Goal: Contribute content: Contribute content

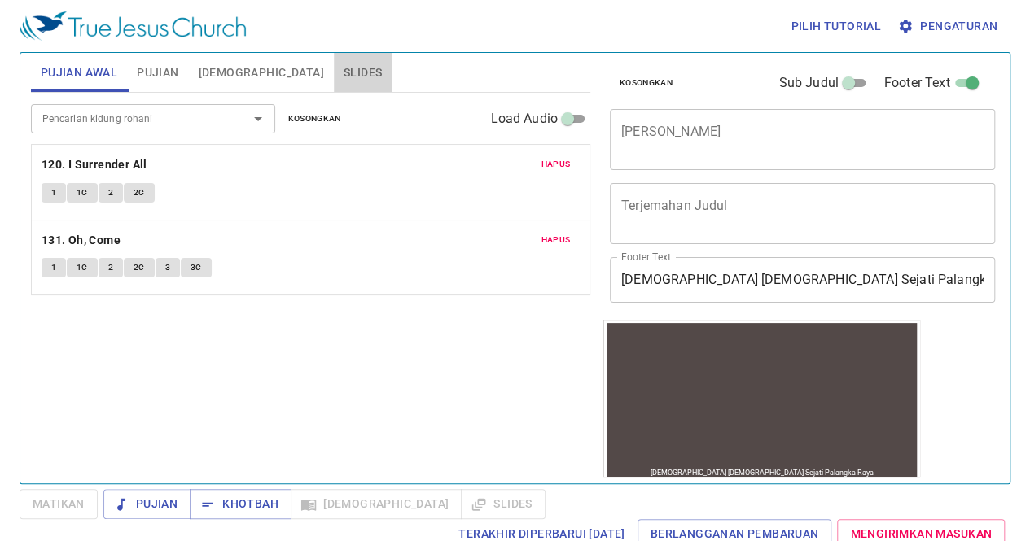
click at [334, 61] on button "Slides" at bounding box center [363, 72] width 58 height 39
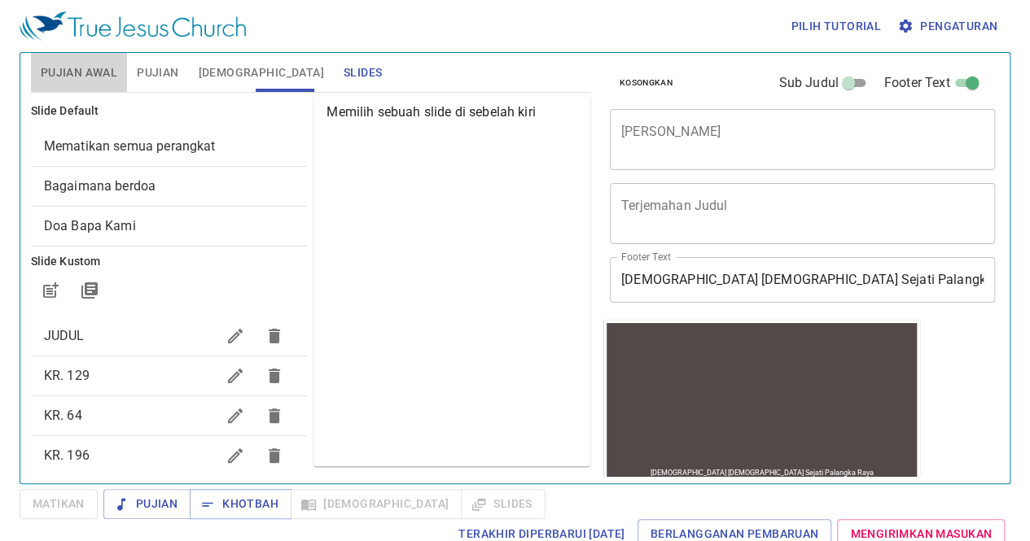
click at [89, 68] on span "Pujian Awal" at bounding box center [79, 73] width 77 height 20
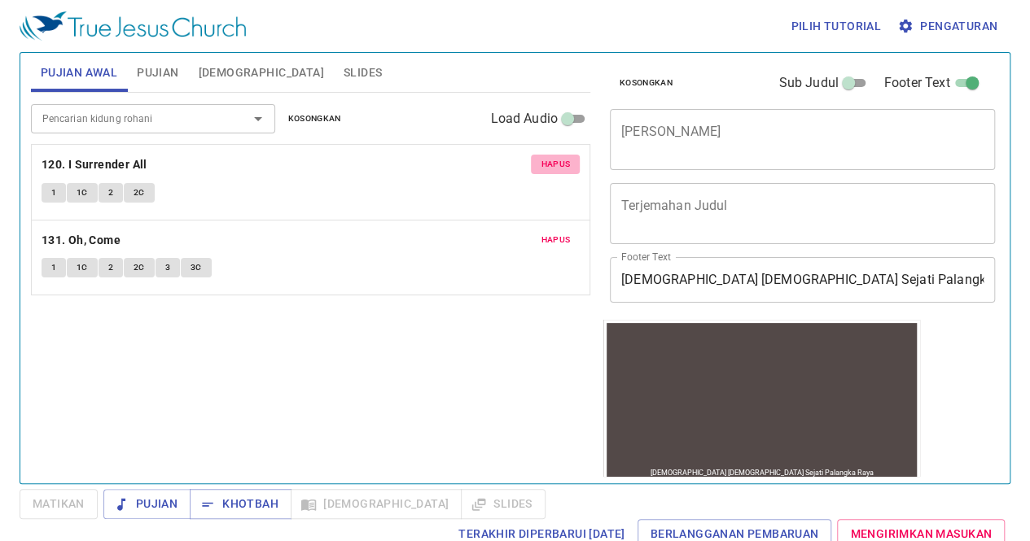
click at [560, 165] on span "Hapus" at bounding box center [555, 164] width 29 height 15
click at [560, 233] on span "Hapus" at bounding box center [555, 240] width 29 height 15
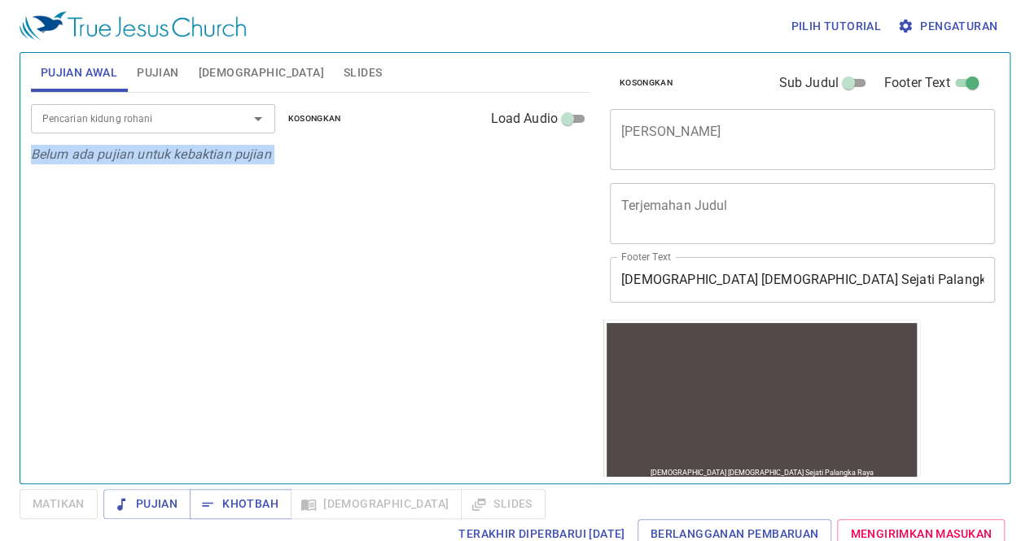
click at [560, 165] on div "Pencarian kidung rohani Pencarian kidung rohani Kosongkan Load Audio Belum ada …" at bounding box center [310, 281] width 559 height 377
click at [344, 70] on span "Slides" at bounding box center [363, 73] width 38 height 20
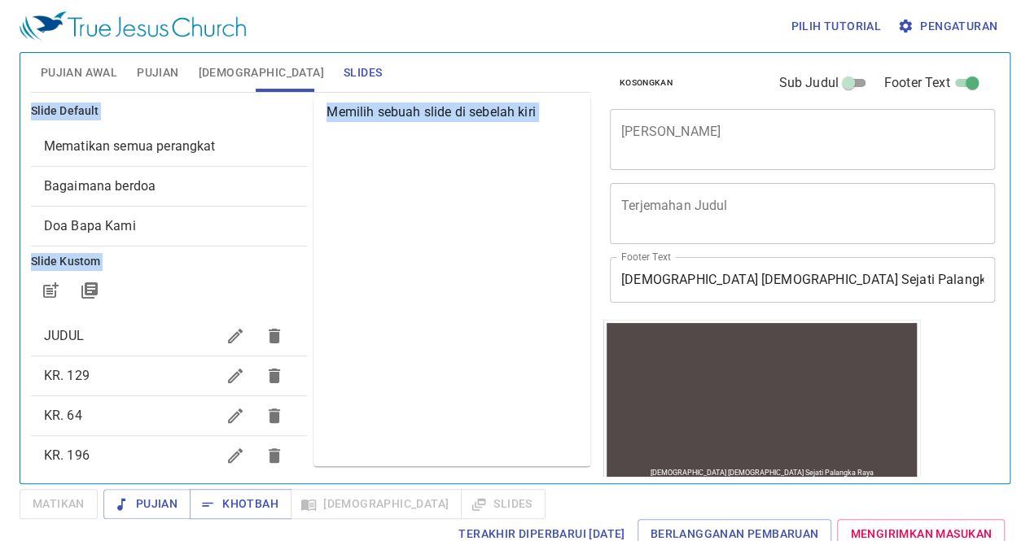
click at [352, 227] on div "Memilih sebuah slide di sebelah kiri" at bounding box center [451, 281] width 277 height 370
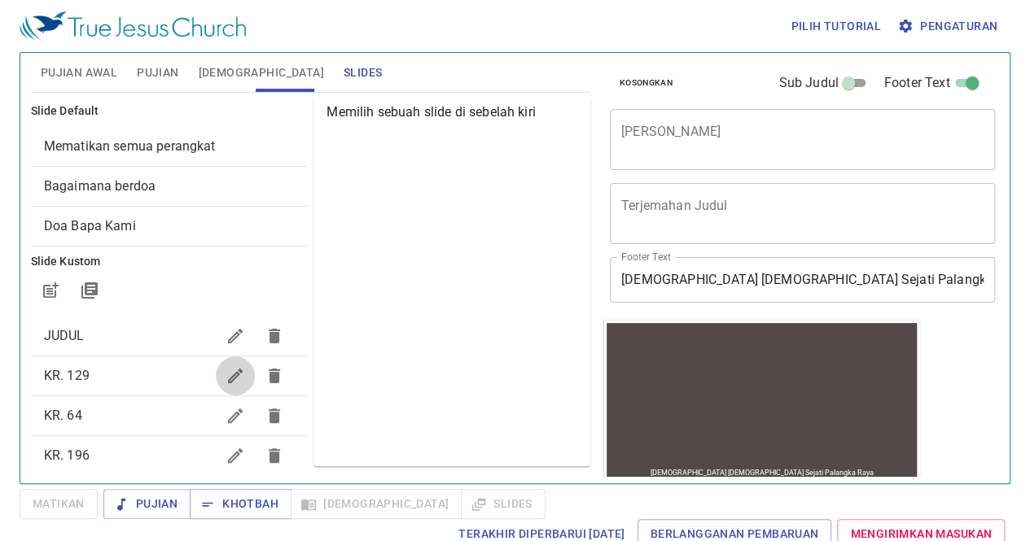
click at [228, 373] on icon "button" at bounding box center [235, 376] width 15 height 15
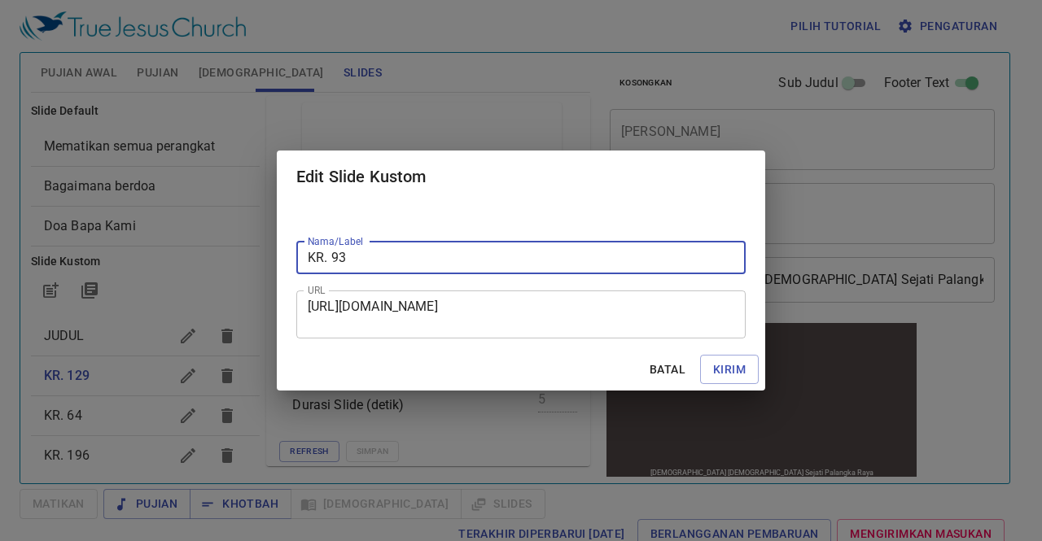
type input "KR. 93"
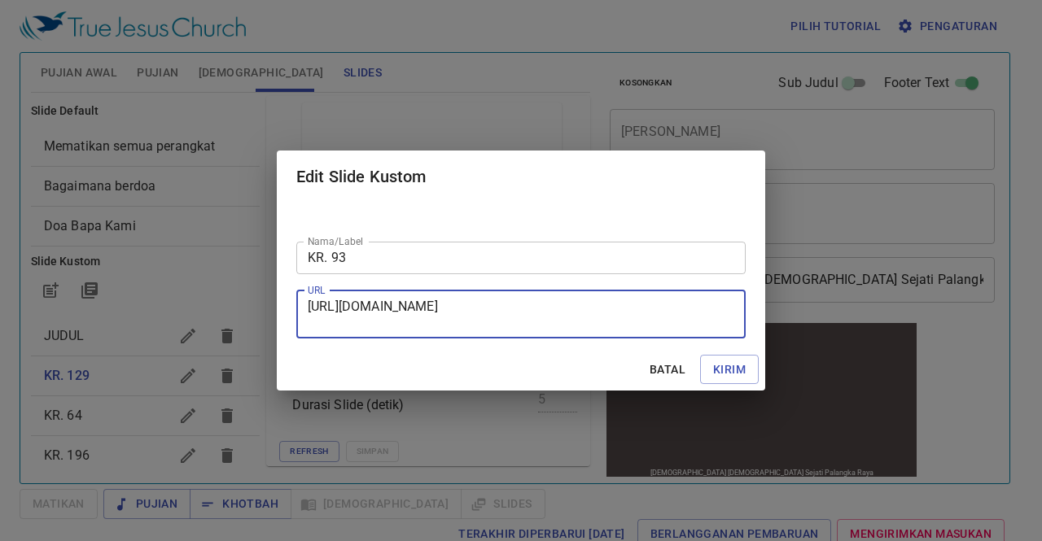
drag, startPoint x: 309, startPoint y: 304, endPoint x: 576, endPoint y: 335, distance: 268.9
click at [576, 335] on div "[URL][DOMAIN_NAME] URL" at bounding box center [520, 315] width 449 height 48
paste textarea "[URL][DOMAIN_NAME]"
type textarea "[URL][DOMAIN_NAME]"
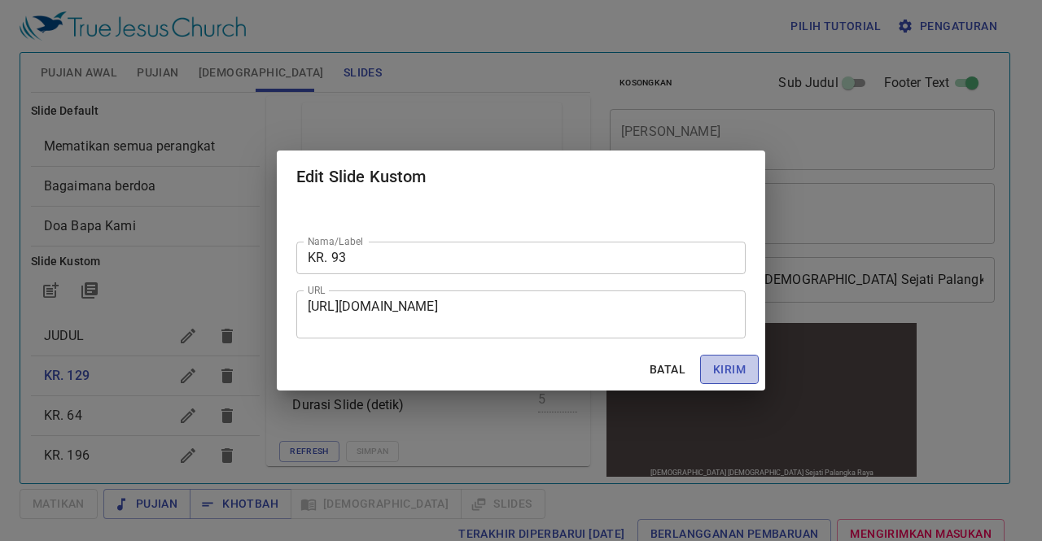
click at [731, 377] on span "Kirim" at bounding box center [729, 370] width 33 height 20
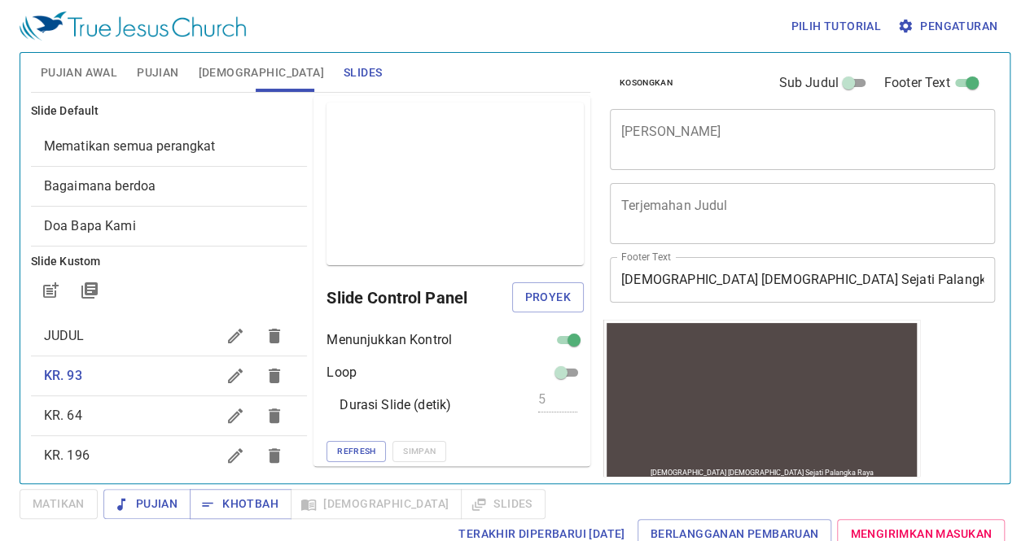
click at [555, 339] on input "checkbox" at bounding box center [574, 344] width 59 height 20
checkbox input "false"
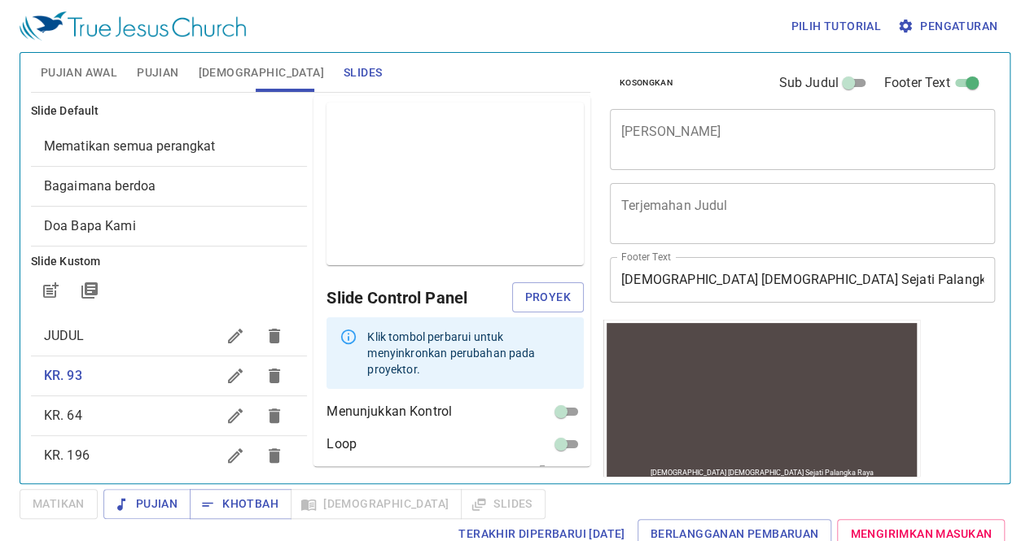
scroll to position [56, 0]
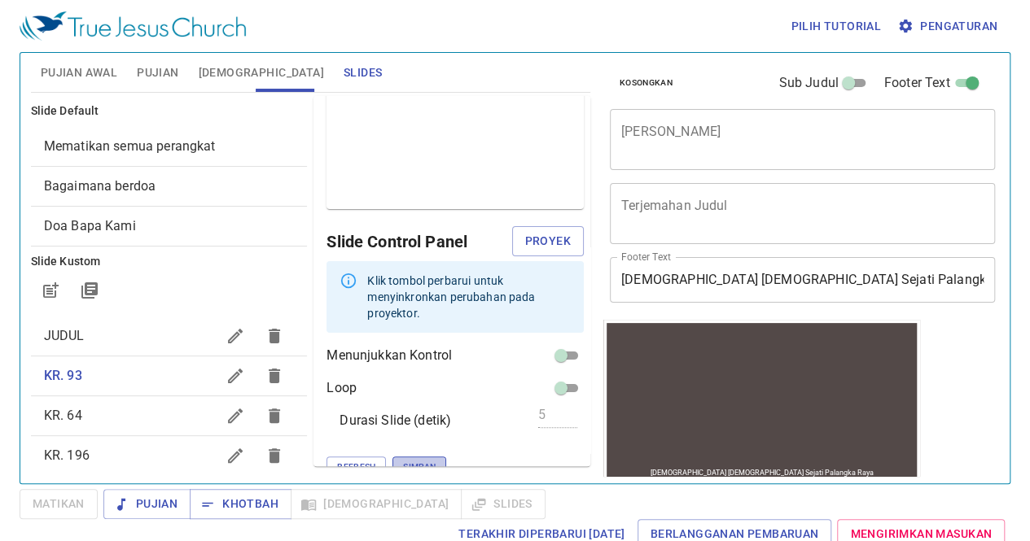
click at [403, 460] on span "Simpan" at bounding box center [419, 467] width 33 height 15
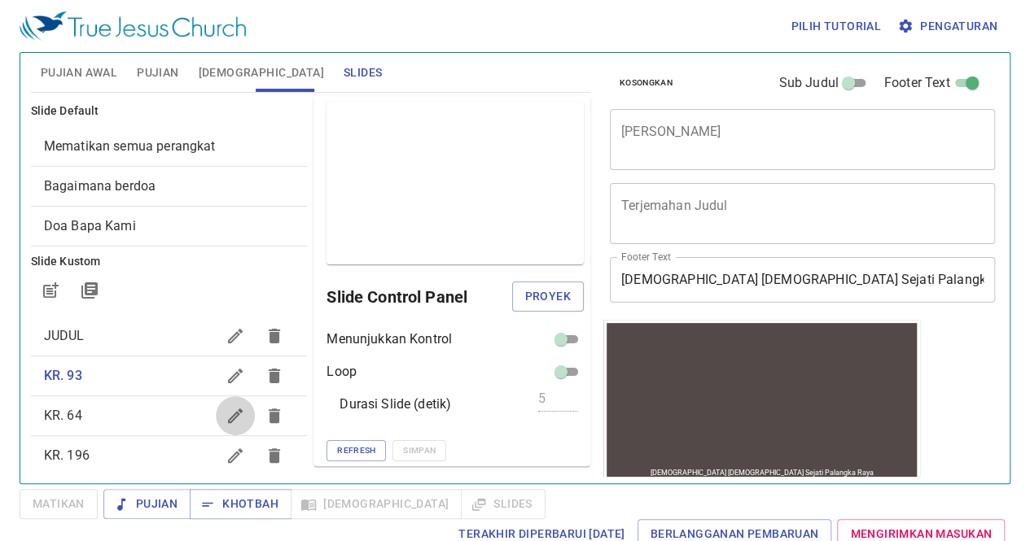
click at [225, 417] on icon "button" at bounding box center [235, 416] width 20 height 20
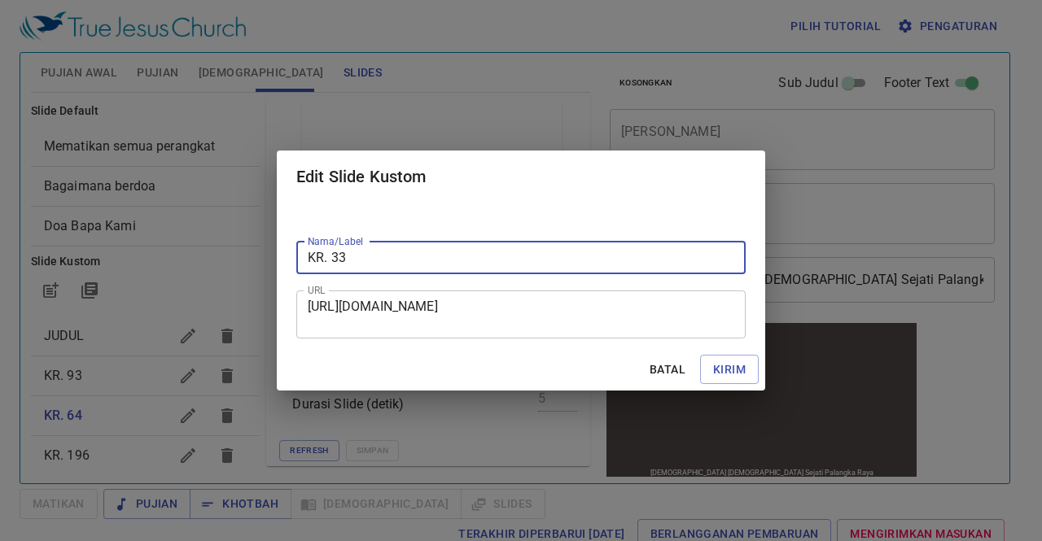
type input "KR. 33"
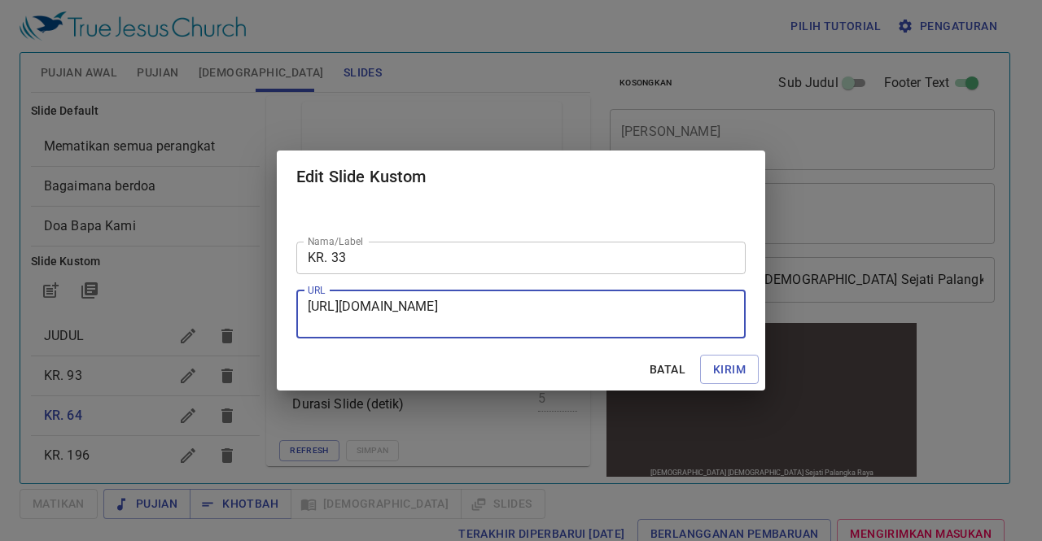
drag, startPoint x: 310, startPoint y: 304, endPoint x: 602, endPoint y: 346, distance: 295.3
click at [602, 346] on div "Nama/Label KR. 33 Nama/Label URL [URL][DOMAIN_NAME] URL" at bounding box center [521, 276] width 488 height 146
paste textarea "[URL][DOMAIN_NAME]"
type textarea "[URL][DOMAIN_NAME]"
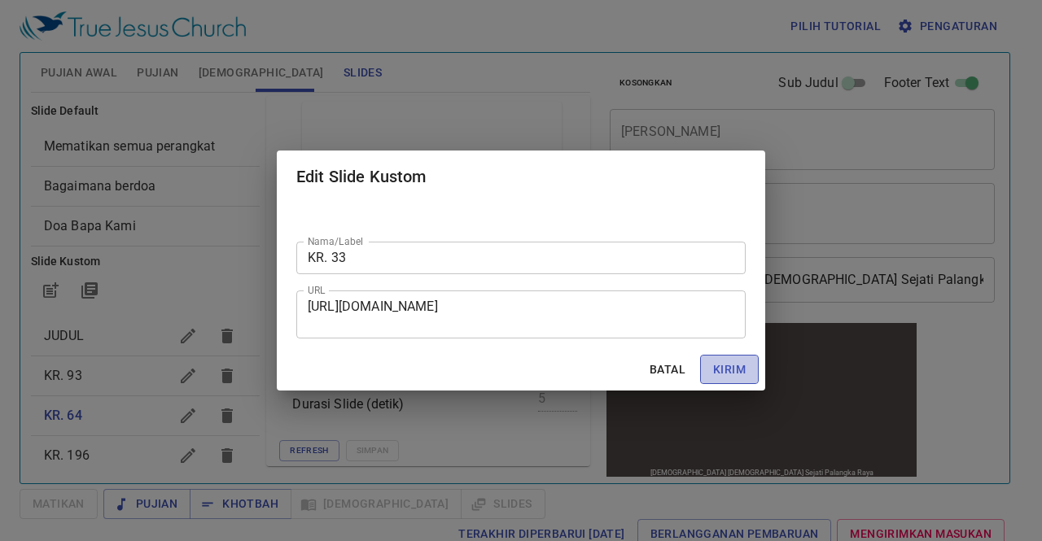
click at [730, 370] on span "Kirim" at bounding box center [729, 370] width 33 height 20
checkbox input "true"
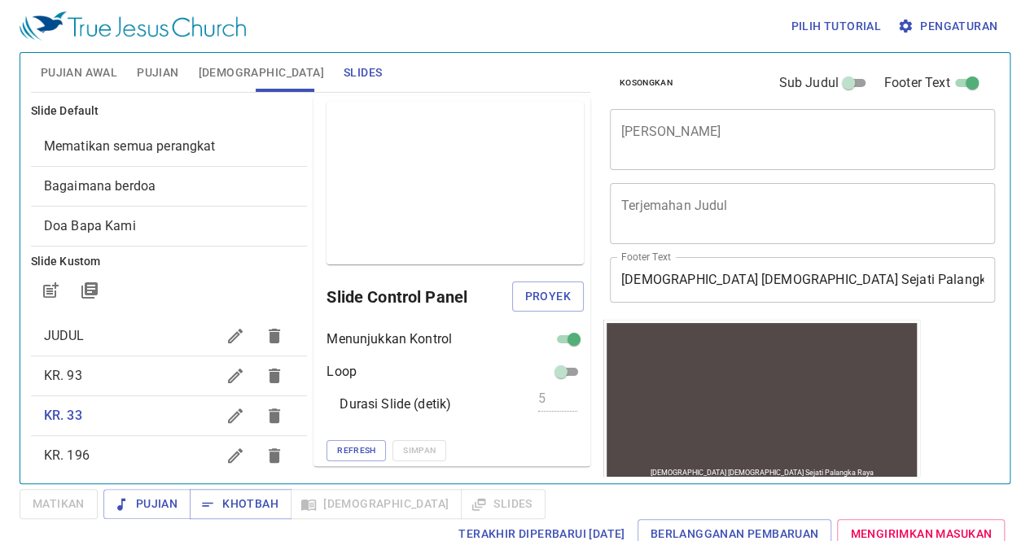
click at [549, 335] on input "checkbox" at bounding box center [574, 343] width 59 height 20
checkbox input "false"
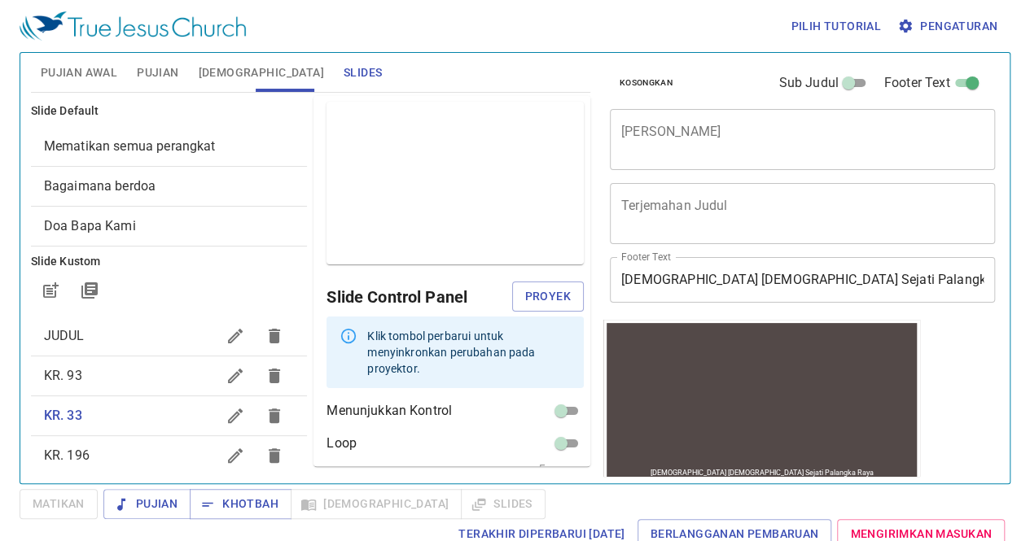
scroll to position [56, 0]
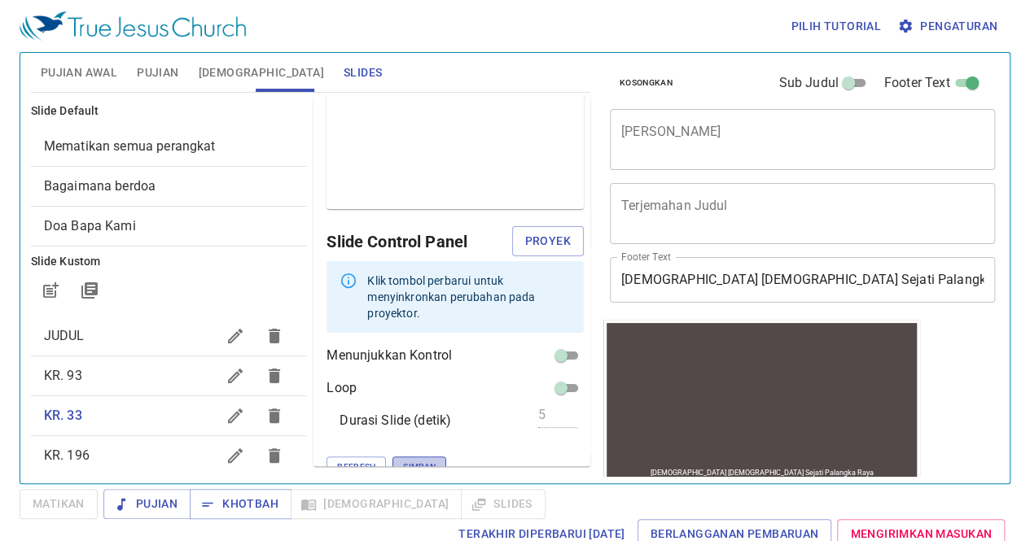
click at [403, 460] on span "Simpan" at bounding box center [419, 467] width 33 height 15
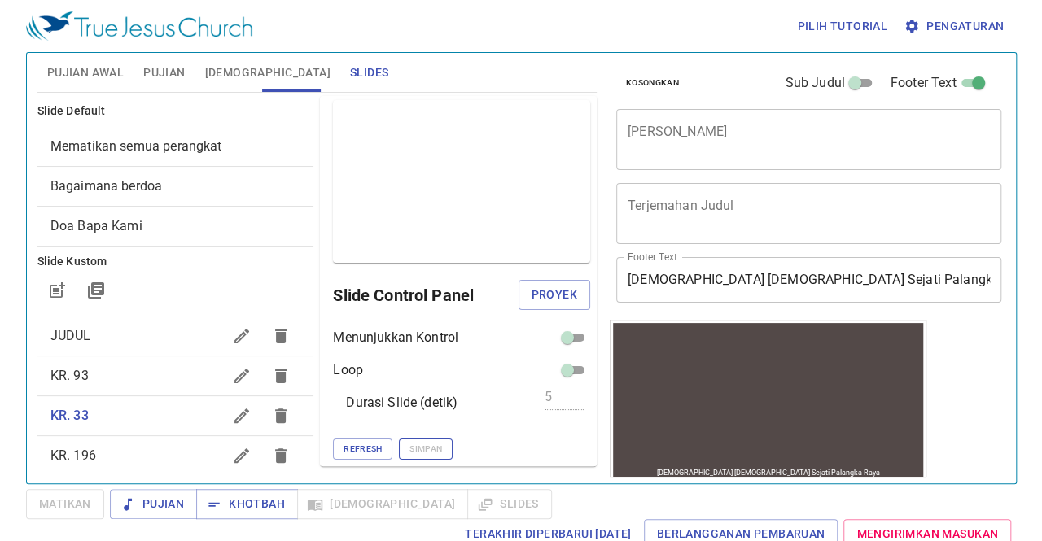
scroll to position [1, 0]
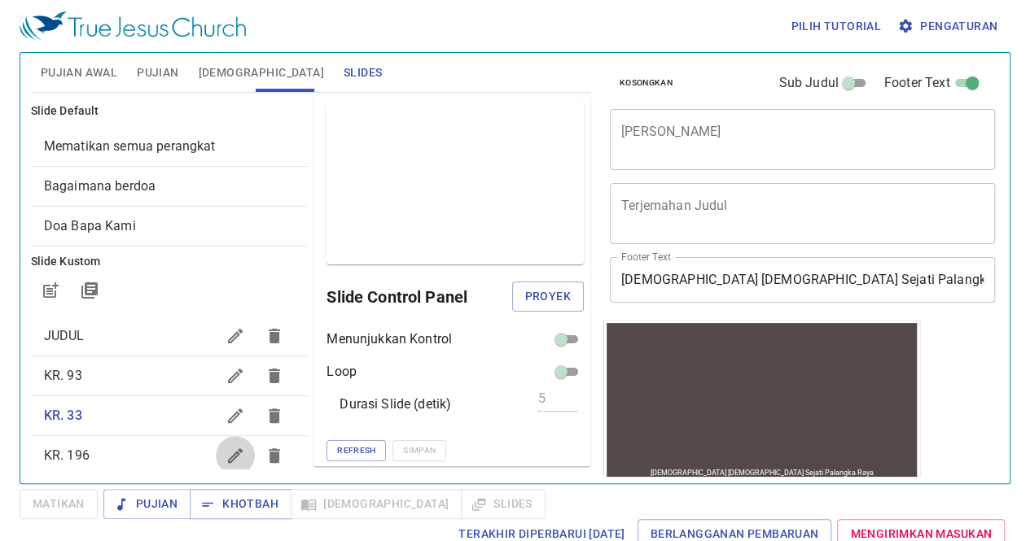
click at [225, 453] on icon "button" at bounding box center [235, 456] width 20 height 20
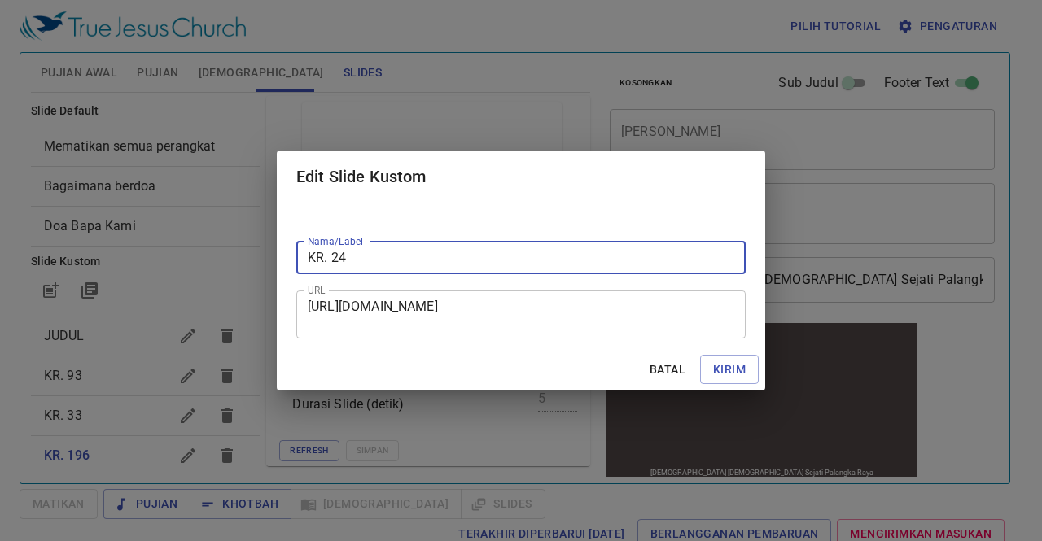
type input "KR. 24"
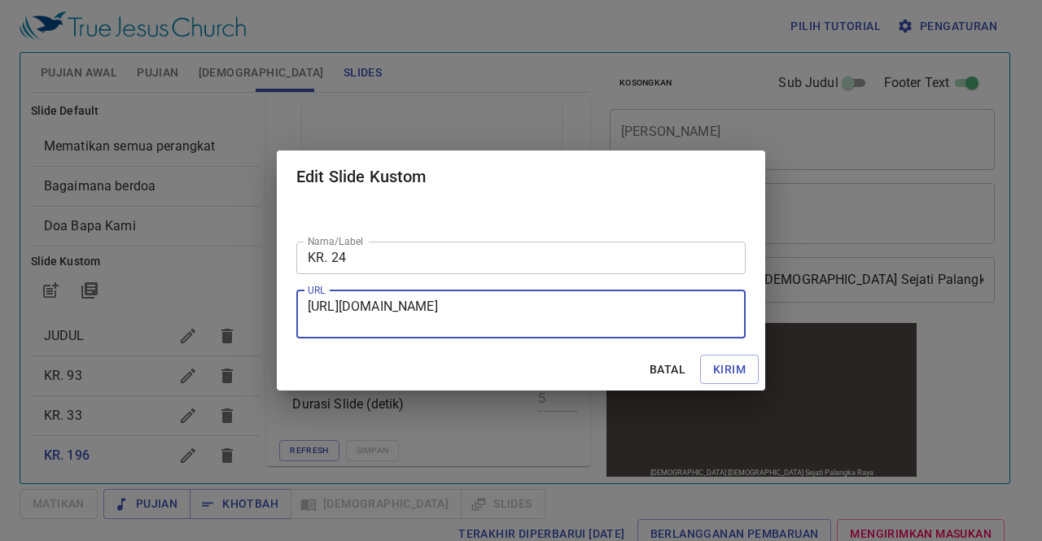
drag, startPoint x: 312, startPoint y: 309, endPoint x: 563, endPoint y: 326, distance: 252.2
click at [563, 326] on textarea "[URL][DOMAIN_NAME]" at bounding box center [521, 314] width 427 height 31
type textarea "h"
paste textarea "[URL][DOMAIN_NAME]"
type textarea "[URL][DOMAIN_NAME]"
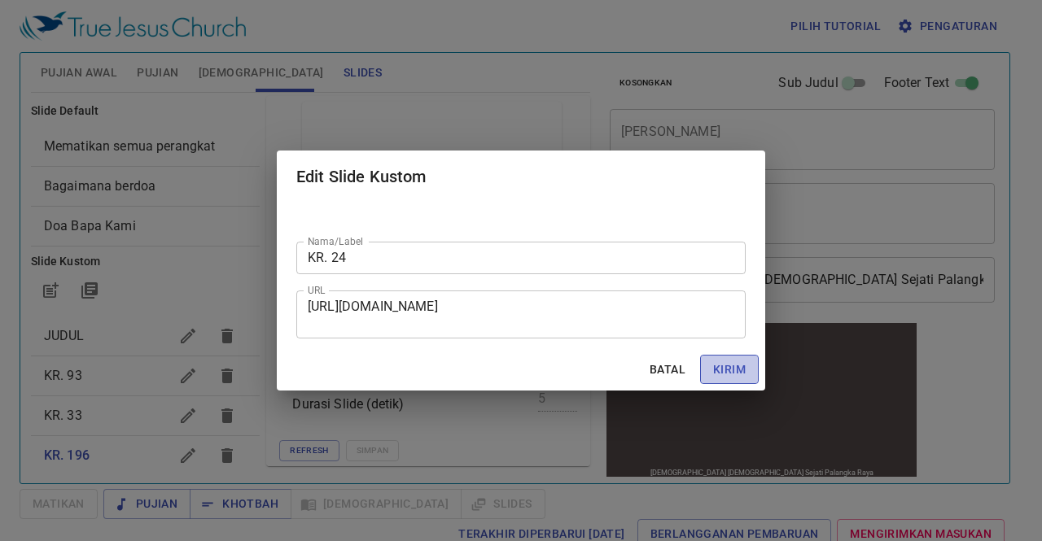
click at [730, 366] on span "Kirim" at bounding box center [729, 370] width 33 height 20
checkbox input "true"
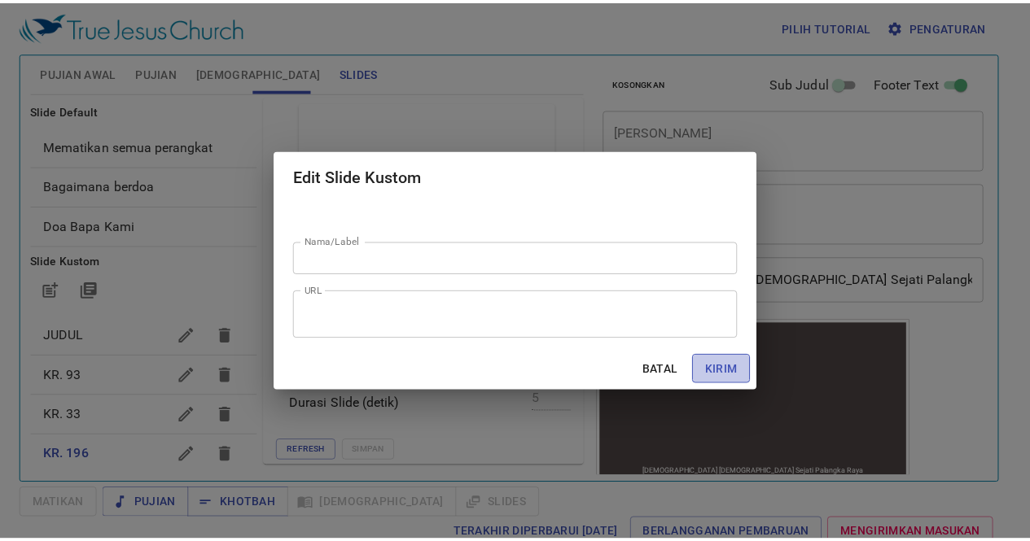
scroll to position [5, 0]
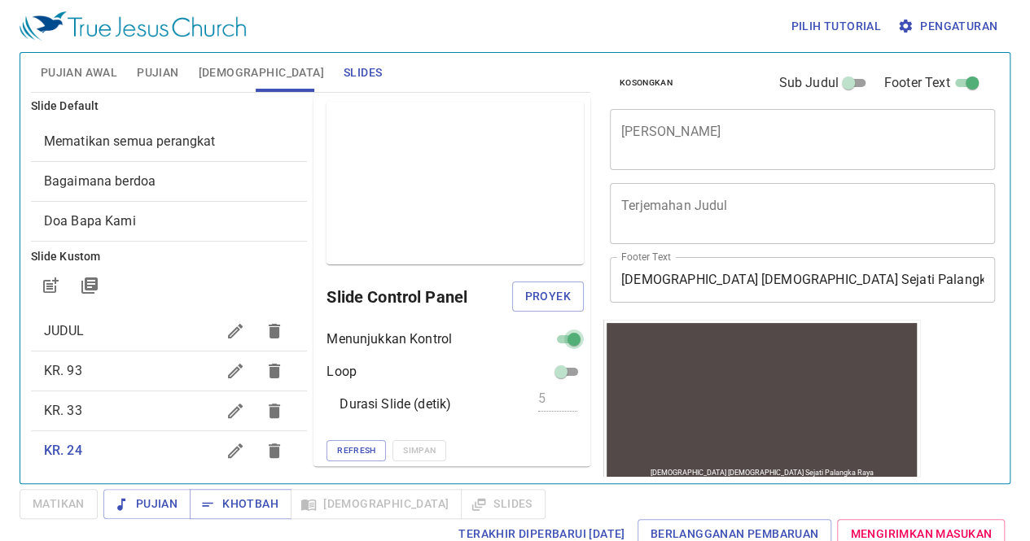
click at [553, 339] on input "checkbox" at bounding box center [574, 343] width 59 height 20
checkbox input "false"
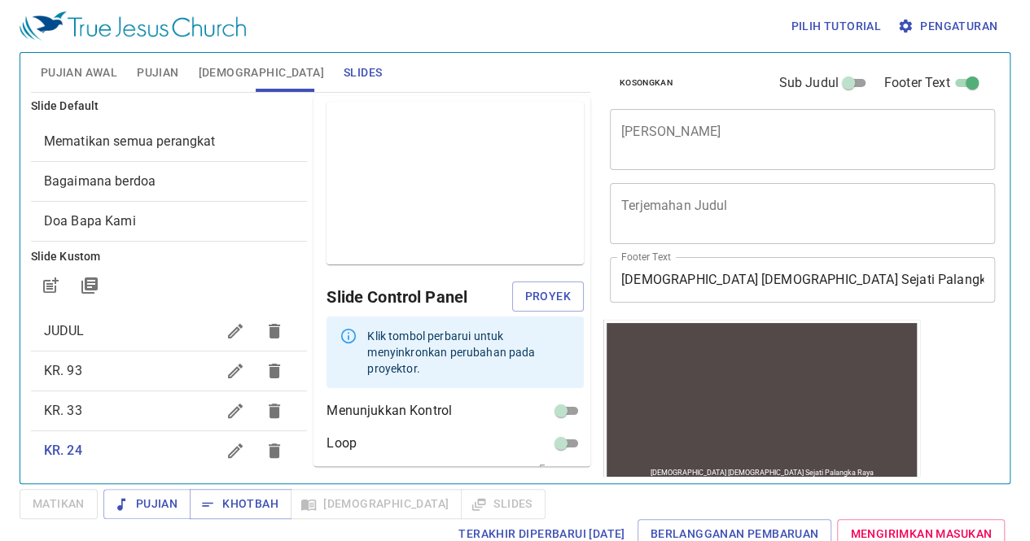
scroll to position [56, 0]
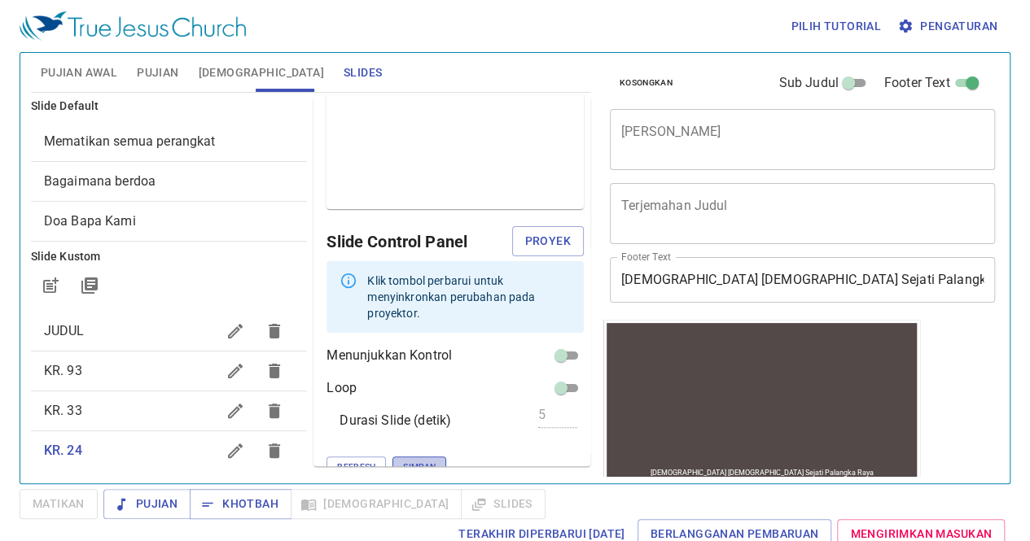
click at [403, 460] on span "Simpan" at bounding box center [419, 467] width 33 height 15
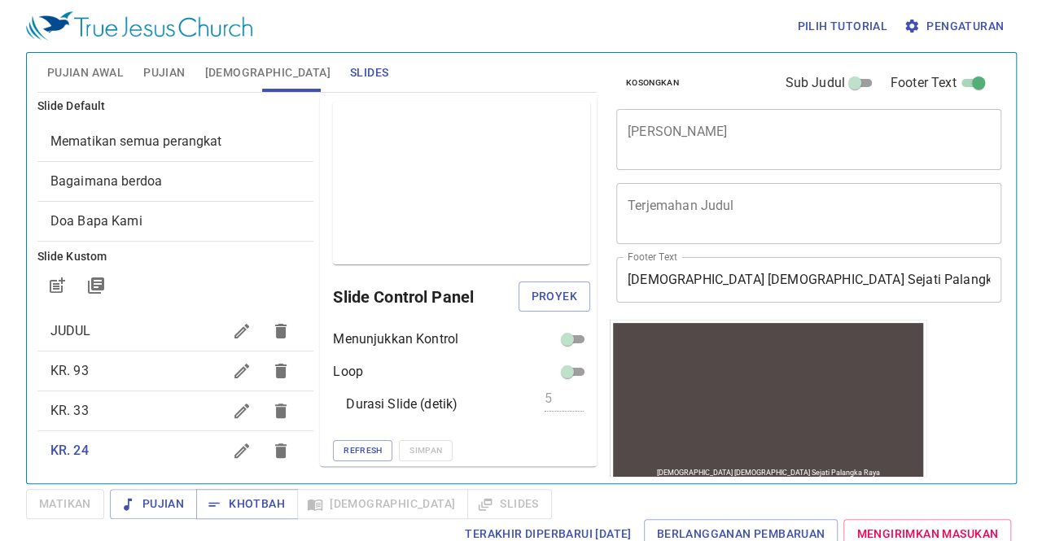
scroll to position [142, 0]
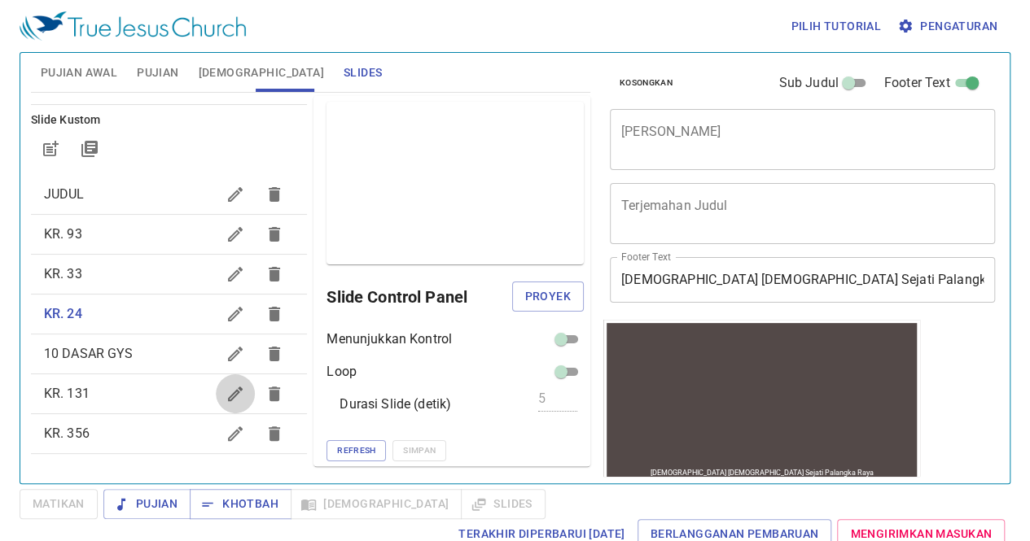
click at [225, 389] on icon "button" at bounding box center [235, 394] width 20 height 20
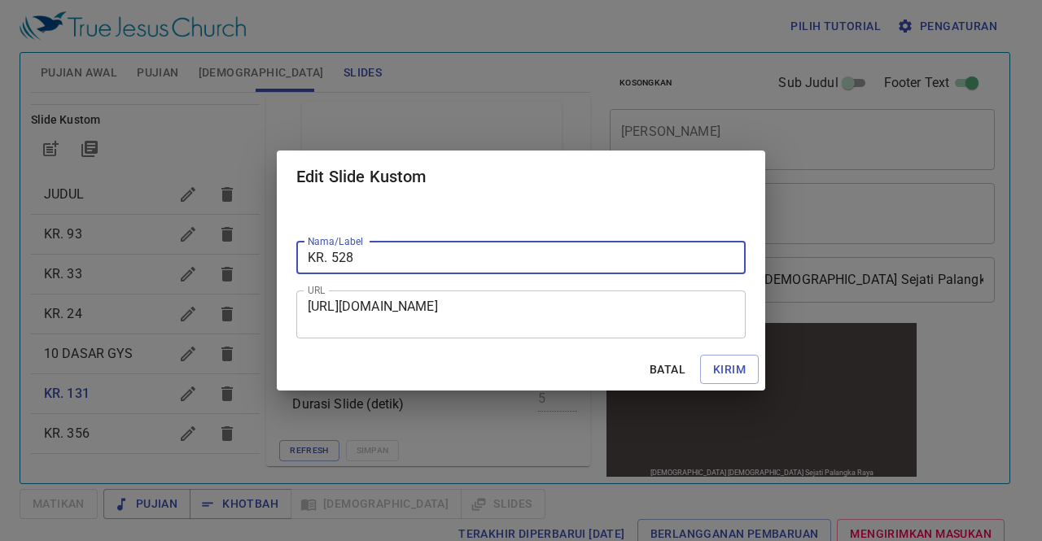
type input "KR. 528"
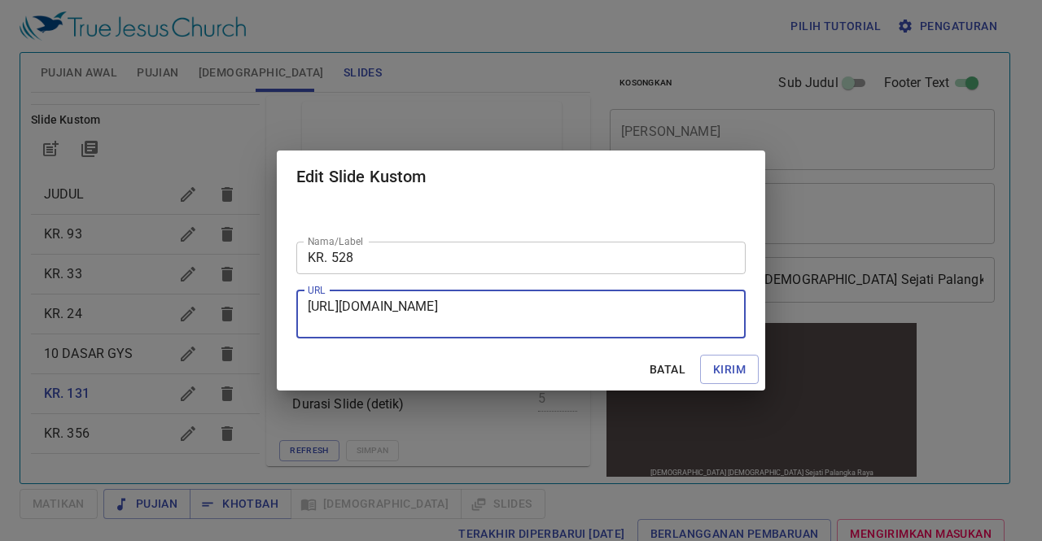
drag, startPoint x: 310, startPoint y: 307, endPoint x: 554, endPoint y: 323, distance: 243.9
click at [554, 323] on textarea "[URL][DOMAIN_NAME]" at bounding box center [521, 314] width 427 height 31
paste textarea "[URL][DOMAIN_NAME]"
type textarea "[URL][DOMAIN_NAME]"
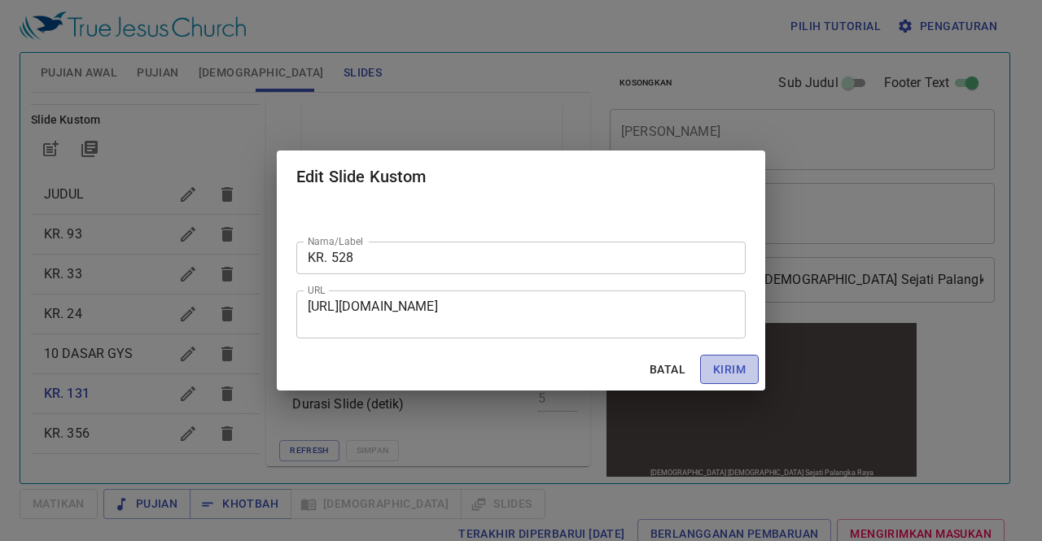
click at [725, 361] on span "Kirim" at bounding box center [729, 370] width 33 height 20
checkbox input "true"
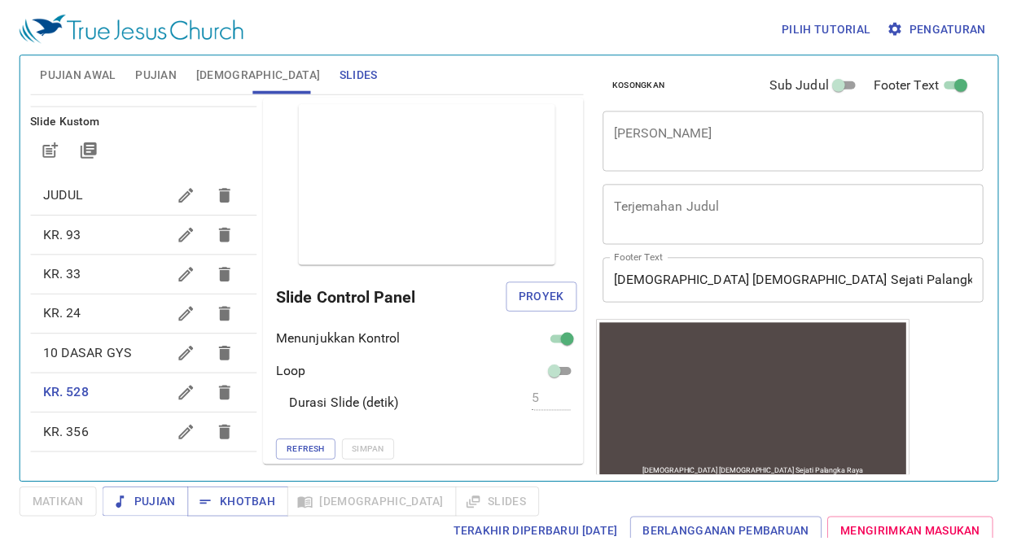
scroll to position [0, 0]
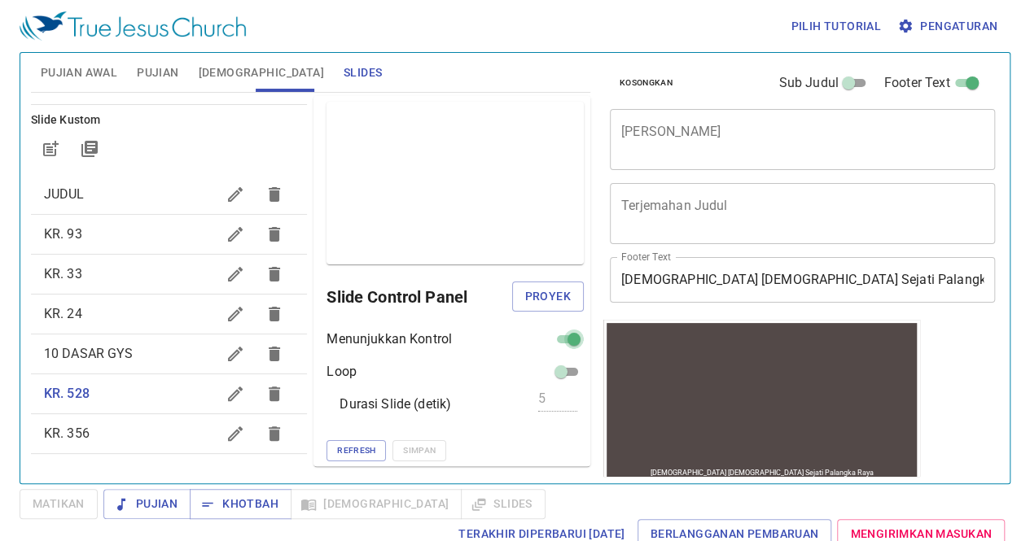
click at [550, 333] on input "checkbox" at bounding box center [574, 343] width 59 height 20
checkbox input "false"
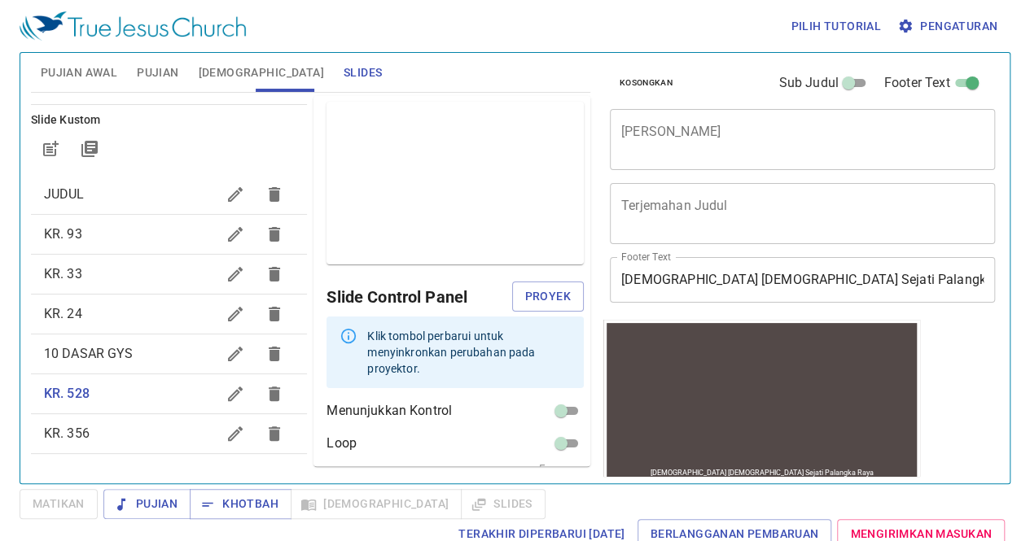
scroll to position [56, 0]
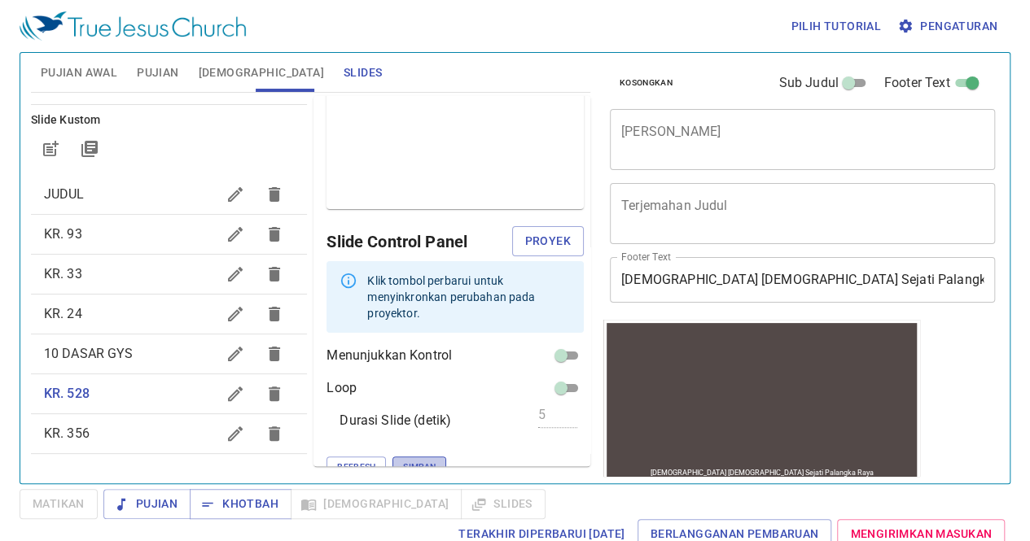
click at [403, 460] on span "Simpan" at bounding box center [419, 467] width 33 height 15
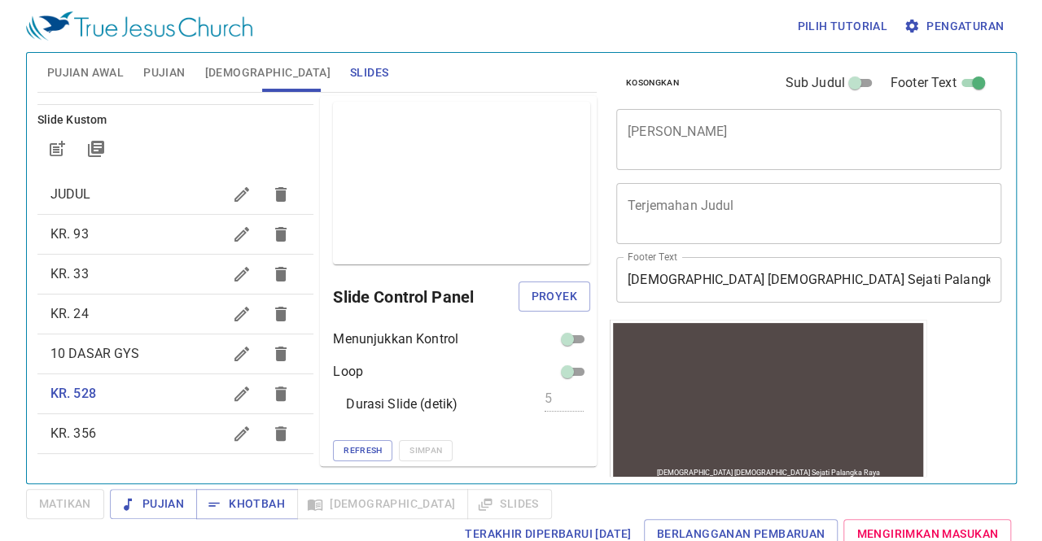
scroll to position [0, 0]
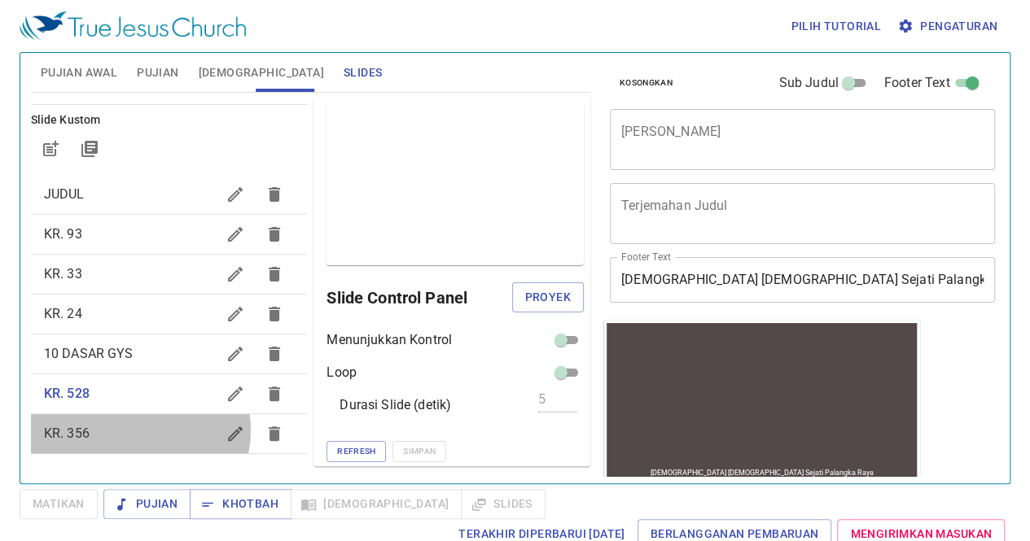
click at [138, 430] on span "KR. 356" at bounding box center [130, 434] width 173 height 20
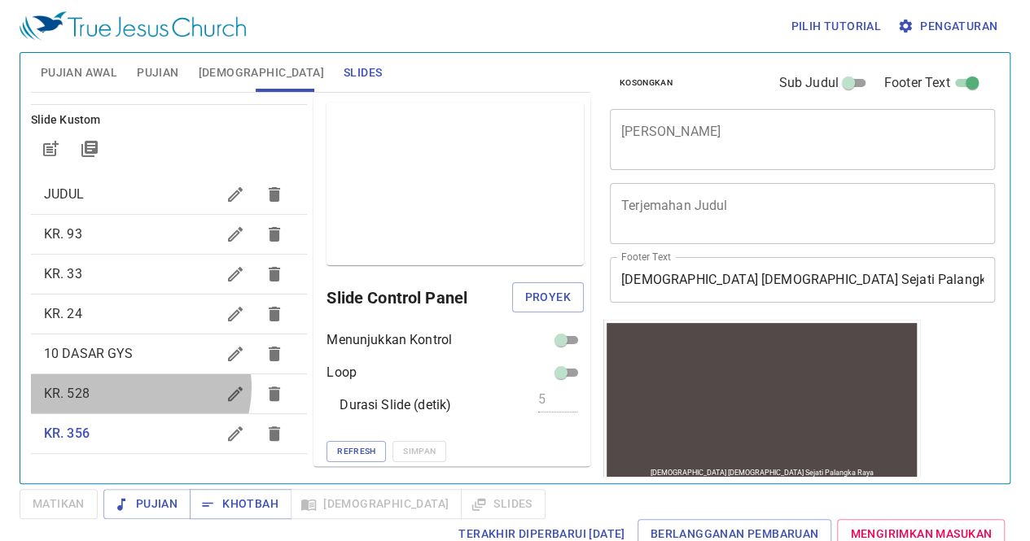
click at [138, 387] on span "KR. 528" at bounding box center [130, 394] width 173 height 20
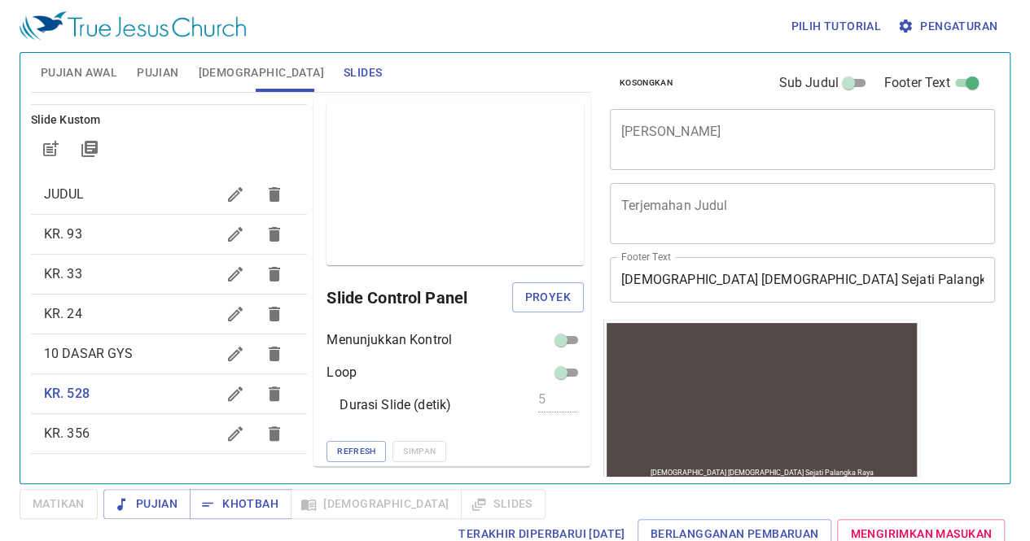
click at [228, 431] on icon "button" at bounding box center [235, 434] width 15 height 15
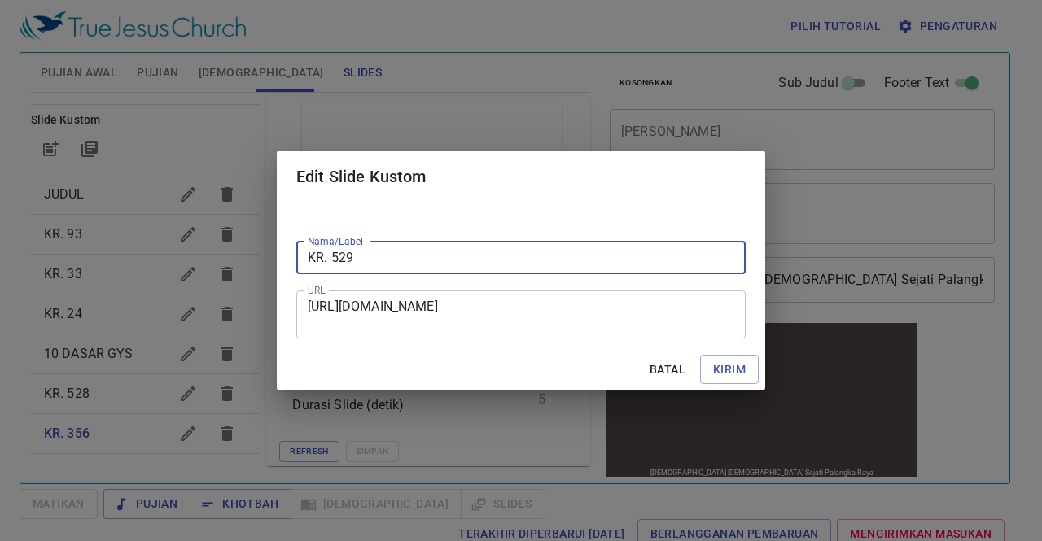
type input "KR. 529"
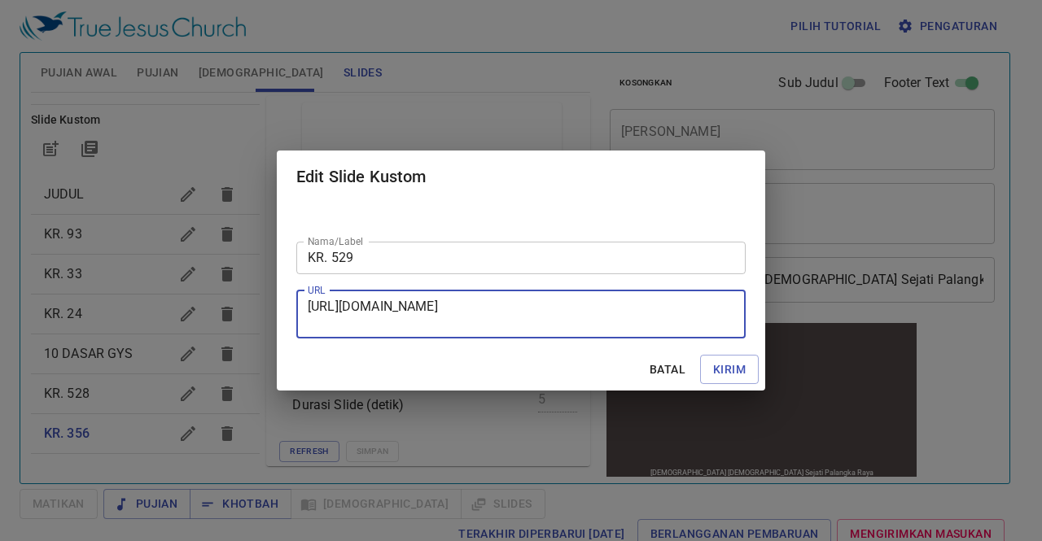
drag, startPoint x: 308, startPoint y: 304, endPoint x: 683, endPoint y: 323, distance: 375.7
click at [683, 323] on textarea "[URL][DOMAIN_NAME]" at bounding box center [521, 314] width 427 height 31
paste textarea "[URL][DOMAIN_NAME]"
type textarea "[URL][DOMAIN_NAME]"
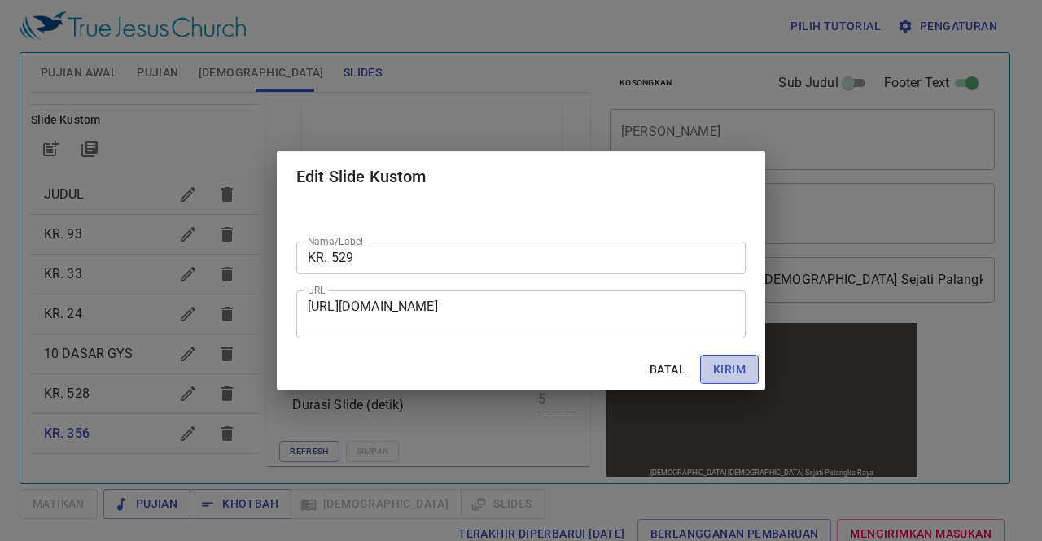
click at [721, 374] on span "Kirim" at bounding box center [729, 370] width 33 height 20
checkbox input "true"
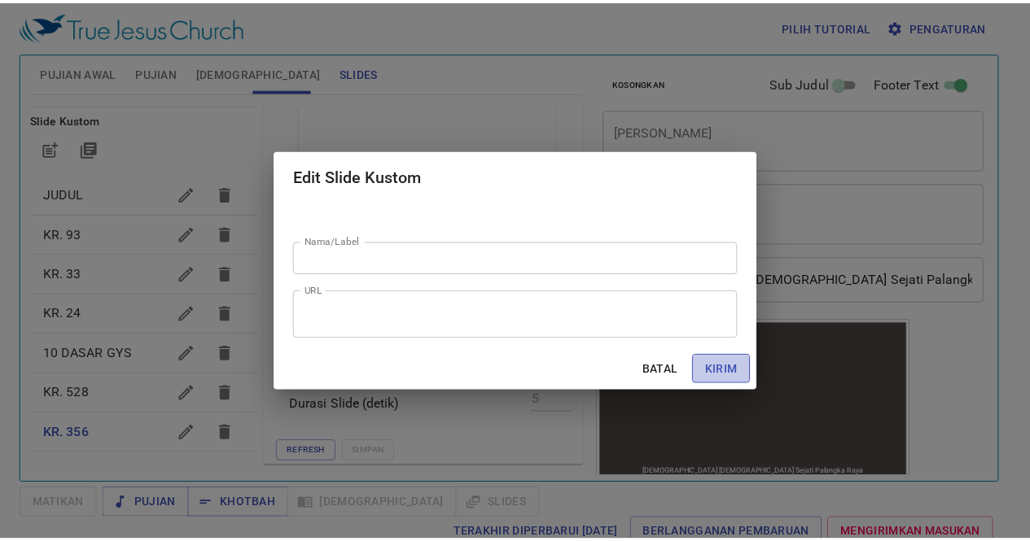
scroll to position [0, 0]
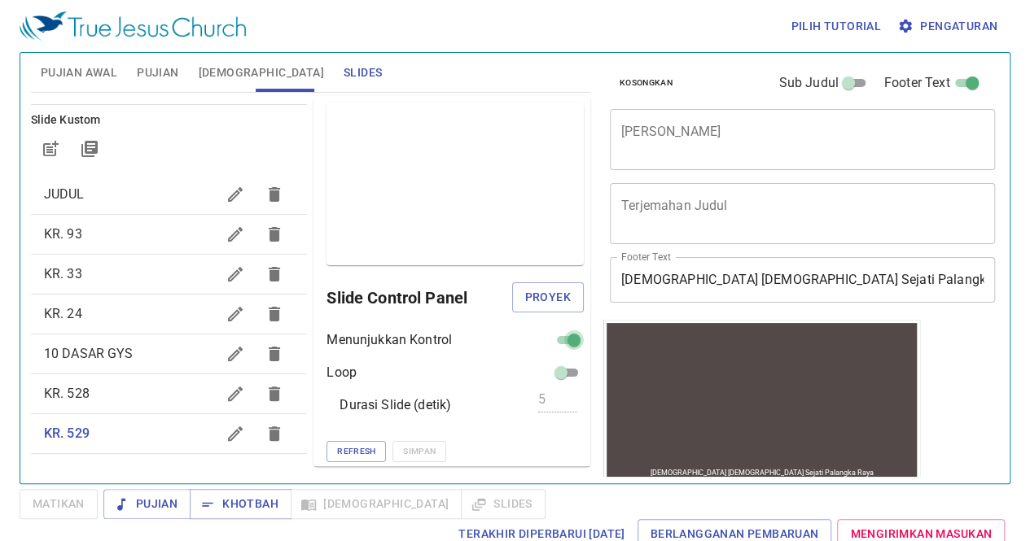
click at [554, 336] on input "checkbox" at bounding box center [574, 344] width 59 height 20
checkbox input "false"
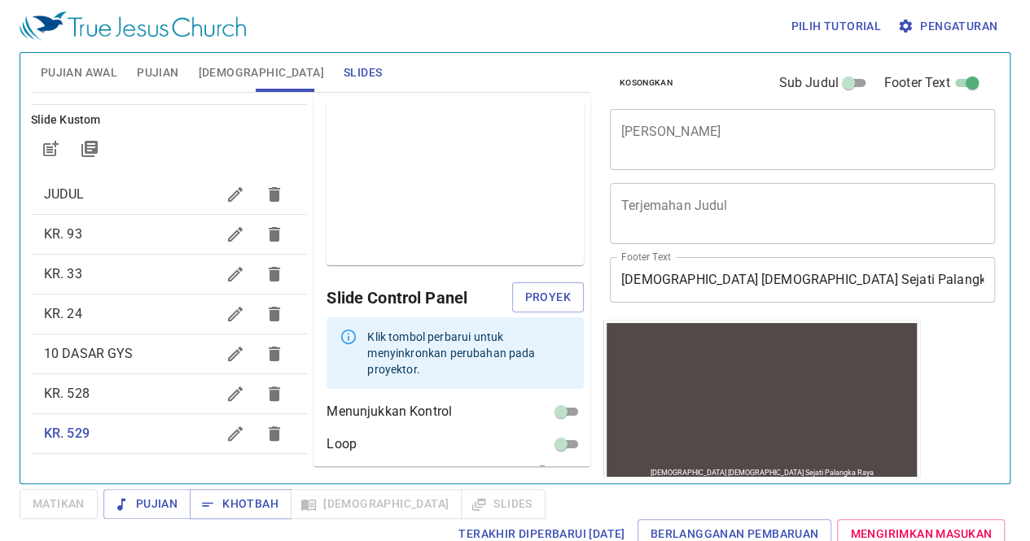
scroll to position [56, 0]
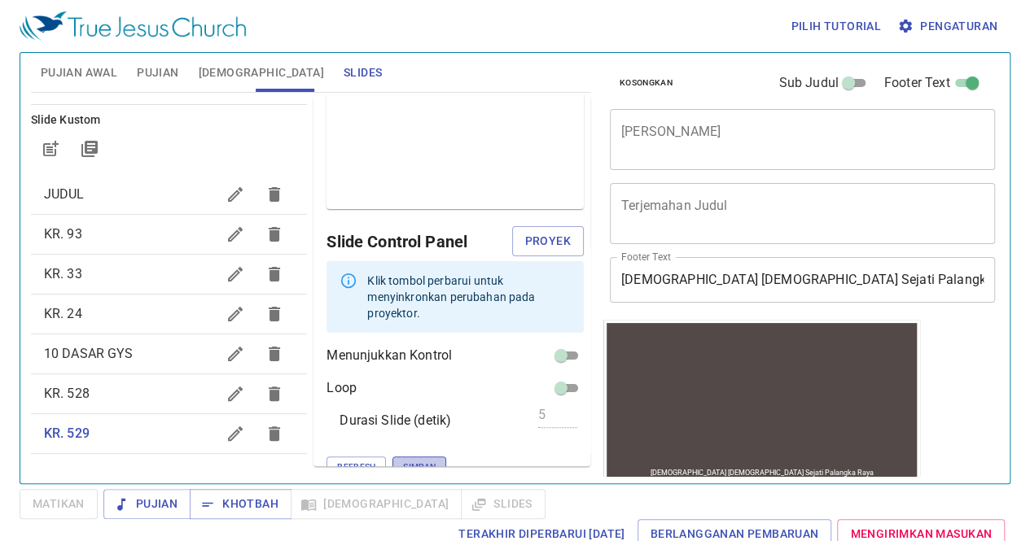
click at [403, 460] on span "Simpan" at bounding box center [419, 467] width 33 height 15
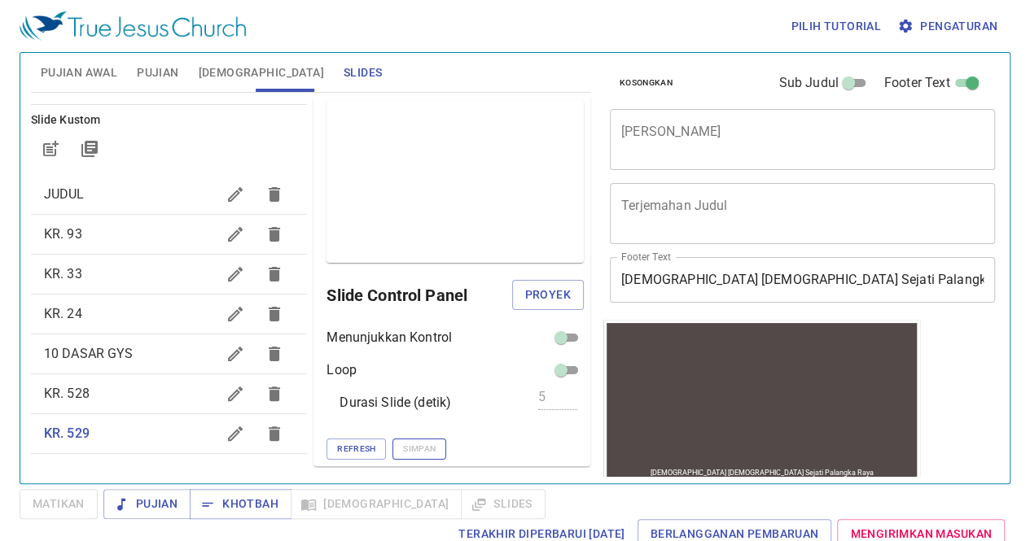
scroll to position [1, 0]
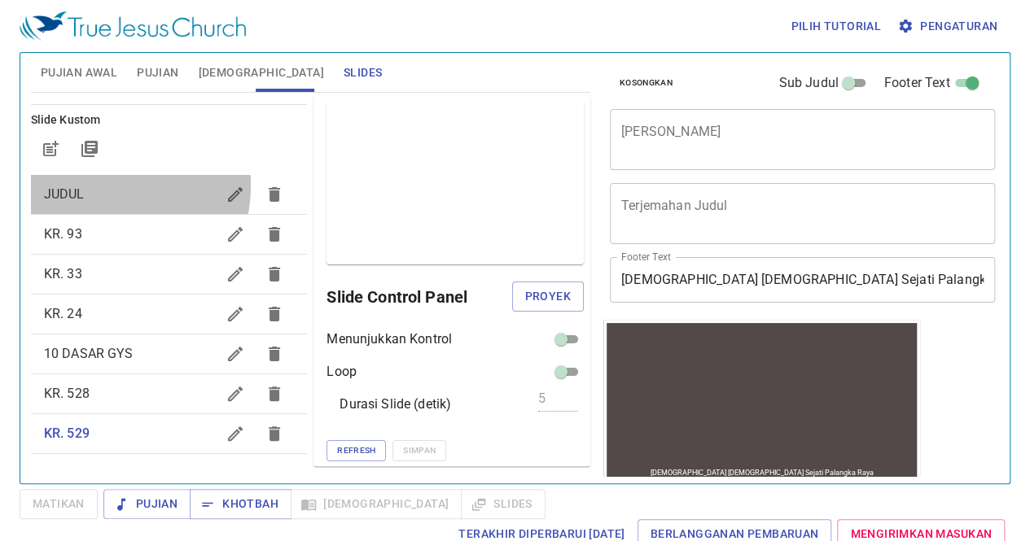
click at [103, 185] on span "JUDUL" at bounding box center [130, 195] width 173 height 20
